Goal: Transaction & Acquisition: Purchase product/service

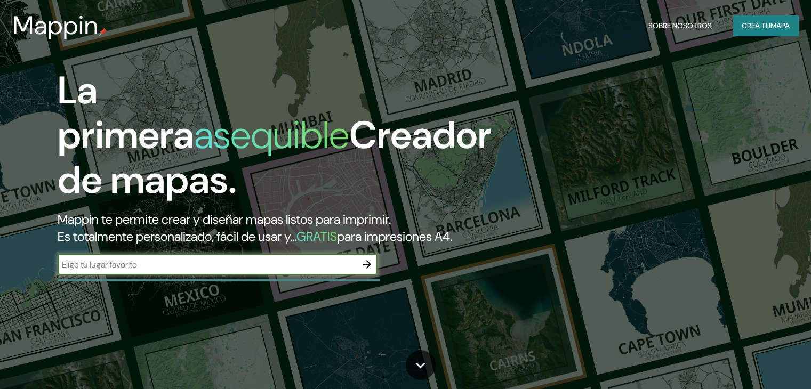
click at [163, 271] on input "text" at bounding box center [207, 265] width 299 height 12
click at [368, 271] on icon "button" at bounding box center [366, 264] width 13 height 13
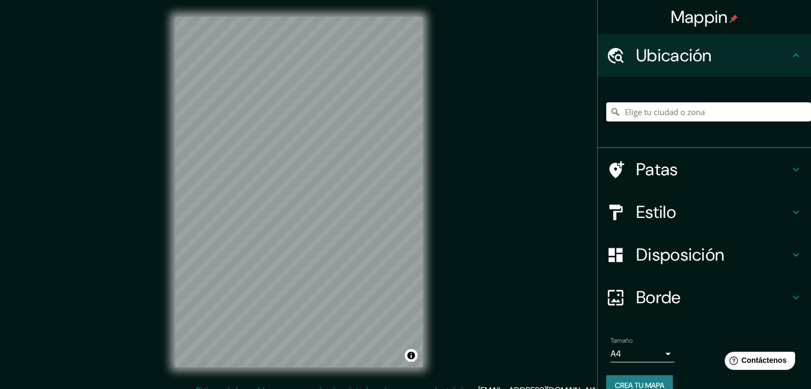
click at [646, 105] on input "Elige tu ciudad o zona" at bounding box center [708, 111] width 205 height 19
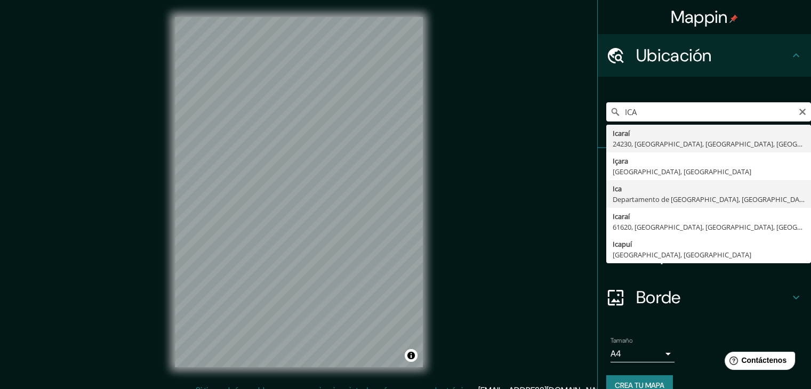
type input "Ica, [GEOGRAPHIC_DATA], [GEOGRAPHIC_DATA]"
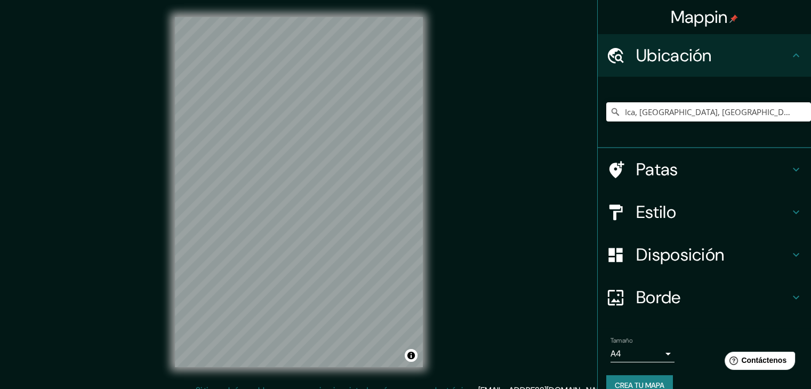
click at [775, 213] on h4 "Estilo" at bounding box center [713, 211] width 154 height 21
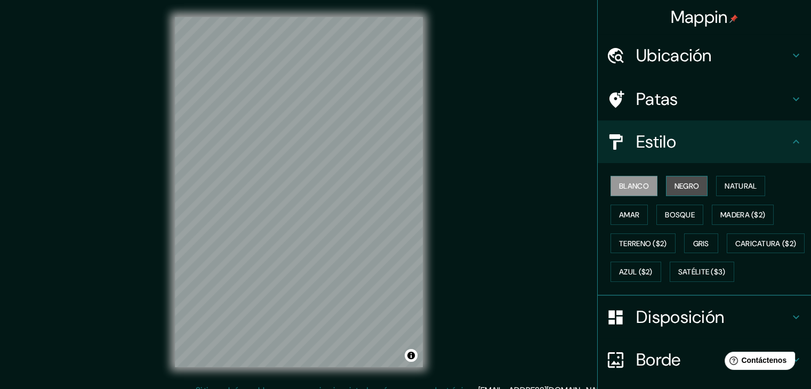
click at [674, 181] on font "Negro" at bounding box center [686, 186] width 25 height 10
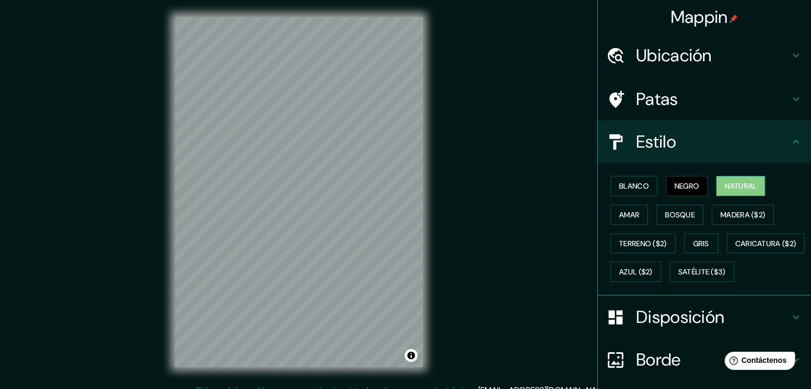
click at [724, 184] on font "Natural" at bounding box center [740, 186] width 32 height 10
click at [691, 188] on font "Negro" at bounding box center [686, 186] width 25 height 10
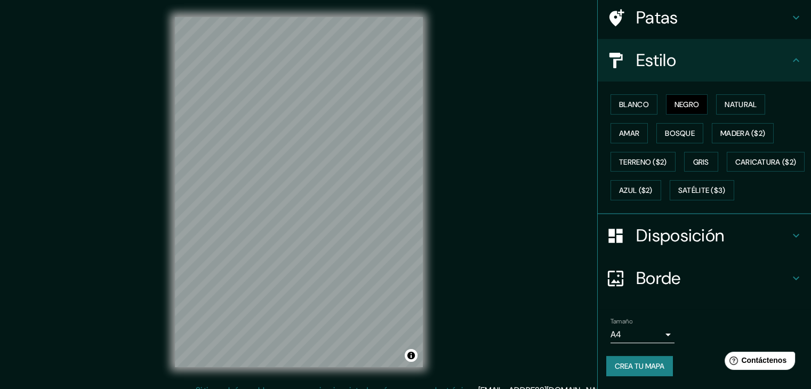
scroll to position [108, 0]
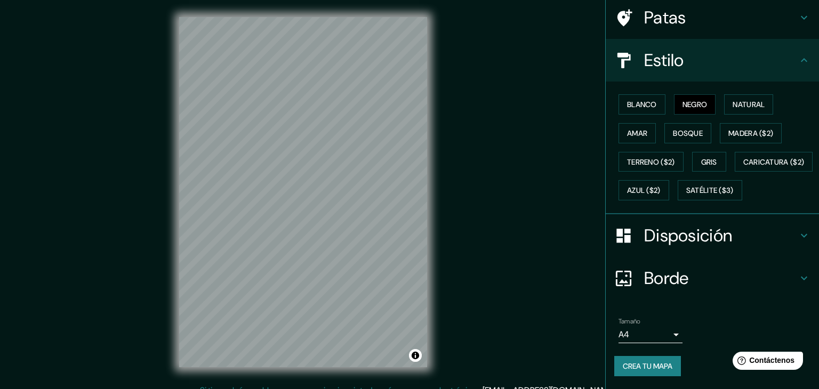
click at [654, 333] on body "Mappin Ubicación Ica, Departamento de Ica, Perú Patas Estilo Blanco Negro Natur…" at bounding box center [409, 194] width 819 height 389
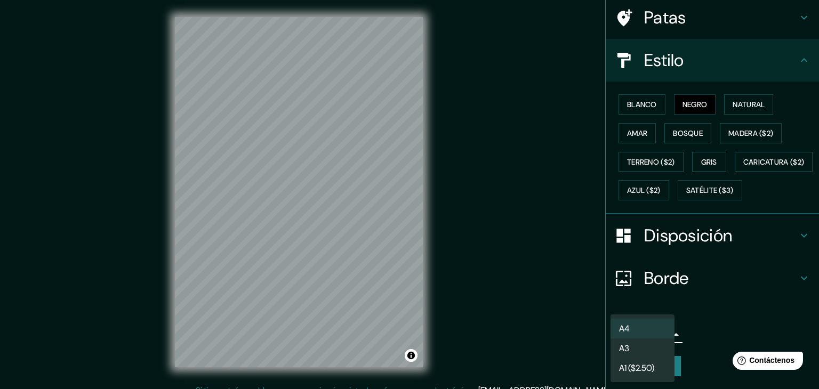
click at [648, 348] on li "A3" at bounding box center [642, 348] width 64 height 20
click at [655, 333] on body "Mappin Ubicación Ica, Departamento de Ica, Perú Patas Estilo Blanco Negro Natur…" at bounding box center [409, 194] width 819 height 389
click at [649, 369] on font "A1 ($2.50)" at bounding box center [636, 367] width 35 height 11
type input "a3"
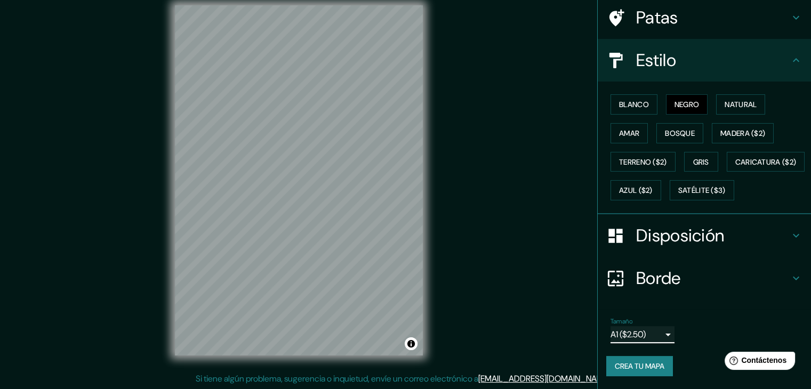
scroll to position [12, 0]
click at [628, 363] on font "Crea tu mapa" at bounding box center [640, 366] width 50 height 10
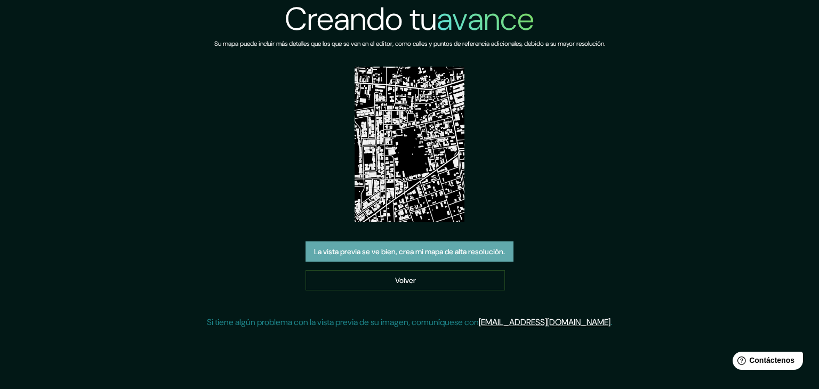
click at [483, 247] on font "La vista previa se ve bien, crea mi mapa de alta resolución." at bounding box center [409, 252] width 191 height 10
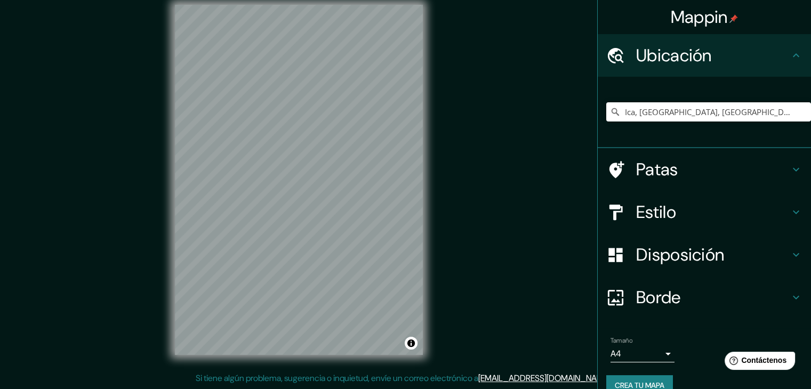
click at [714, 177] on h4 "Patas" at bounding box center [713, 169] width 154 height 21
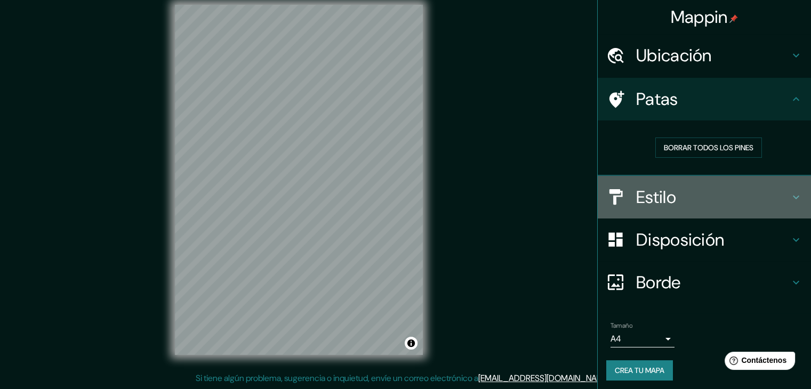
click at [714, 178] on div "Estilo" at bounding box center [704, 197] width 213 height 43
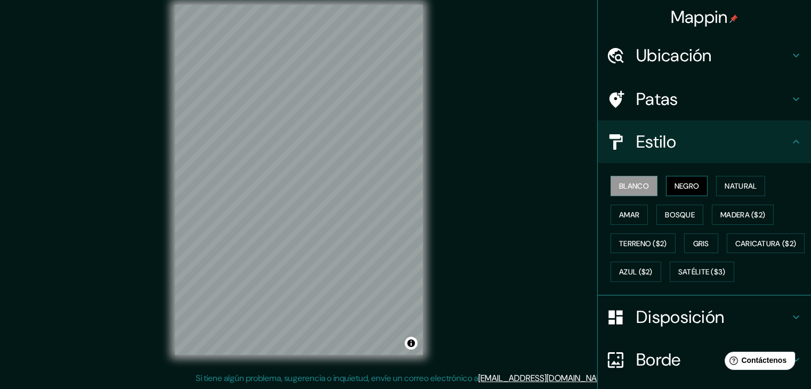
click at [675, 190] on font "Negro" at bounding box center [686, 186] width 25 height 10
click at [640, 249] on button "Terreno ($2)" at bounding box center [642, 243] width 65 height 20
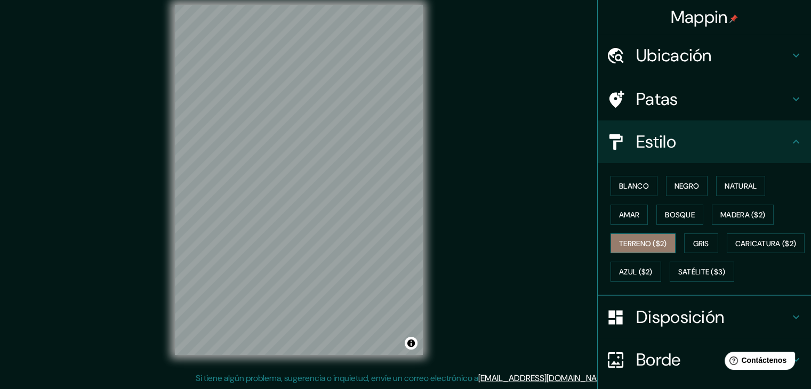
click at [657, 243] on font "Terreno ($2)" at bounding box center [643, 244] width 48 height 10
click at [628, 241] on font "Terreno ($2)" at bounding box center [643, 244] width 48 height 10
click at [640, 189] on font "Blanco" at bounding box center [634, 186] width 30 height 10
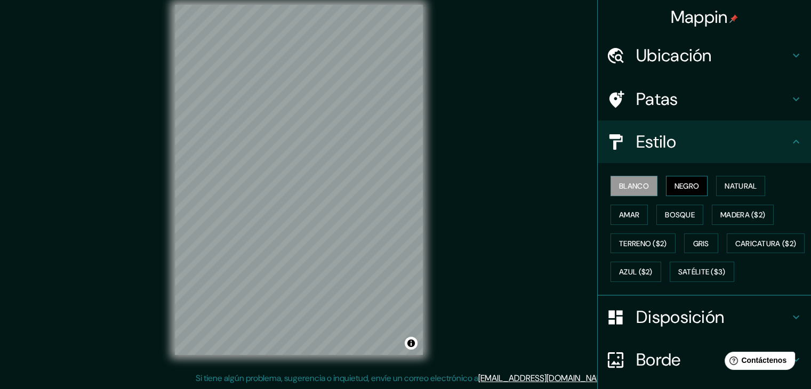
click at [694, 195] on button "Negro" at bounding box center [687, 186] width 42 height 20
click at [749, 190] on font "Natural" at bounding box center [740, 186] width 32 height 14
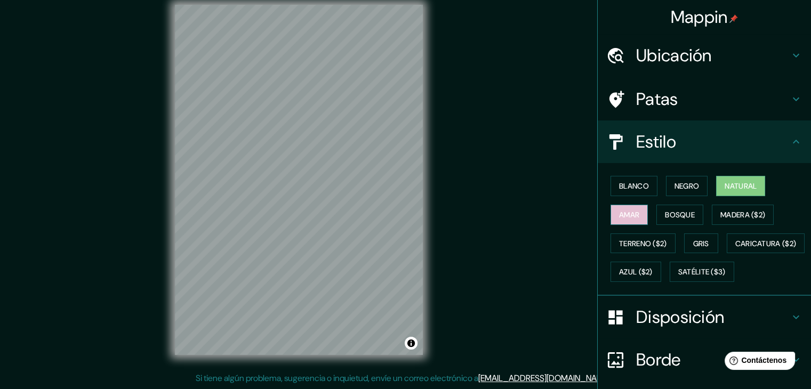
click at [624, 216] on font "Amar" at bounding box center [629, 215] width 20 height 10
click at [731, 188] on font "Natural" at bounding box center [740, 186] width 32 height 10
click at [689, 188] on font "Negro" at bounding box center [686, 186] width 25 height 10
click at [729, 184] on font "Natural" at bounding box center [740, 186] width 32 height 10
click at [627, 213] on font "Amar" at bounding box center [629, 215] width 20 height 10
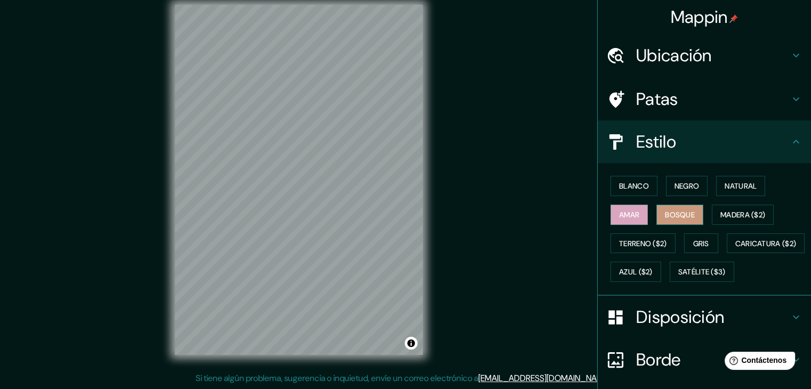
click at [672, 216] on font "Bosque" at bounding box center [680, 215] width 30 height 10
click at [695, 186] on button "Negro" at bounding box center [687, 186] width 42 height 20
